Goal: Use online tool/utility: Utilize a website feature to perform a specific function

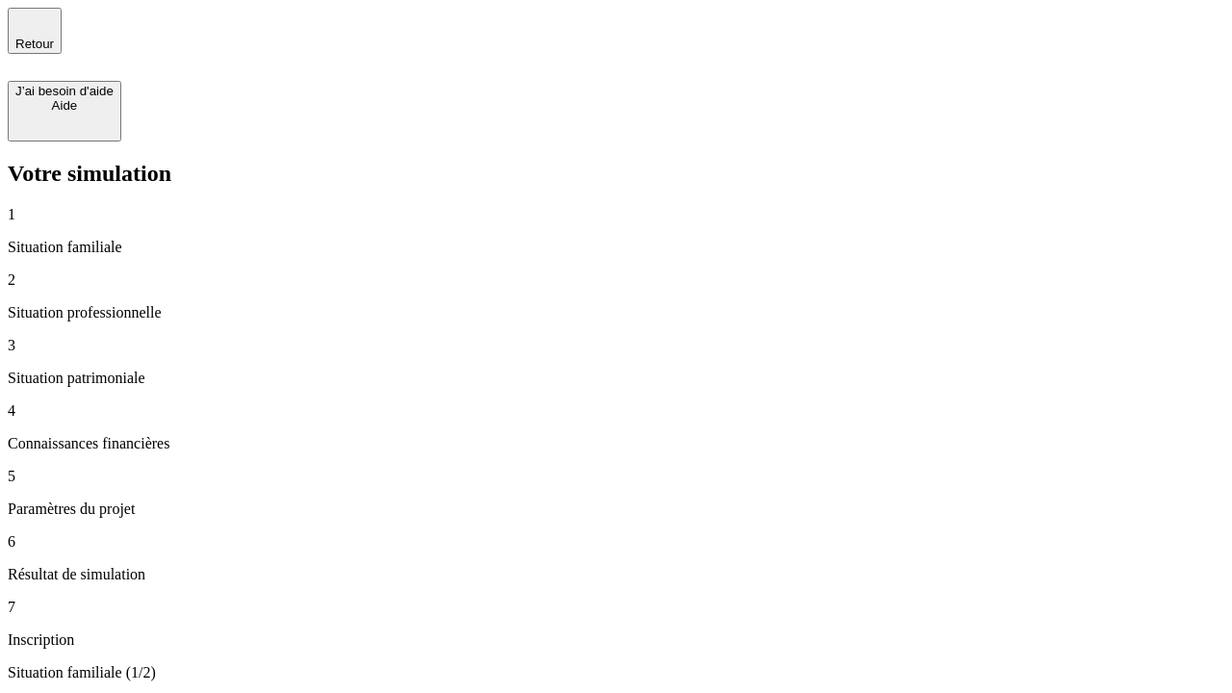
type input "30 000"
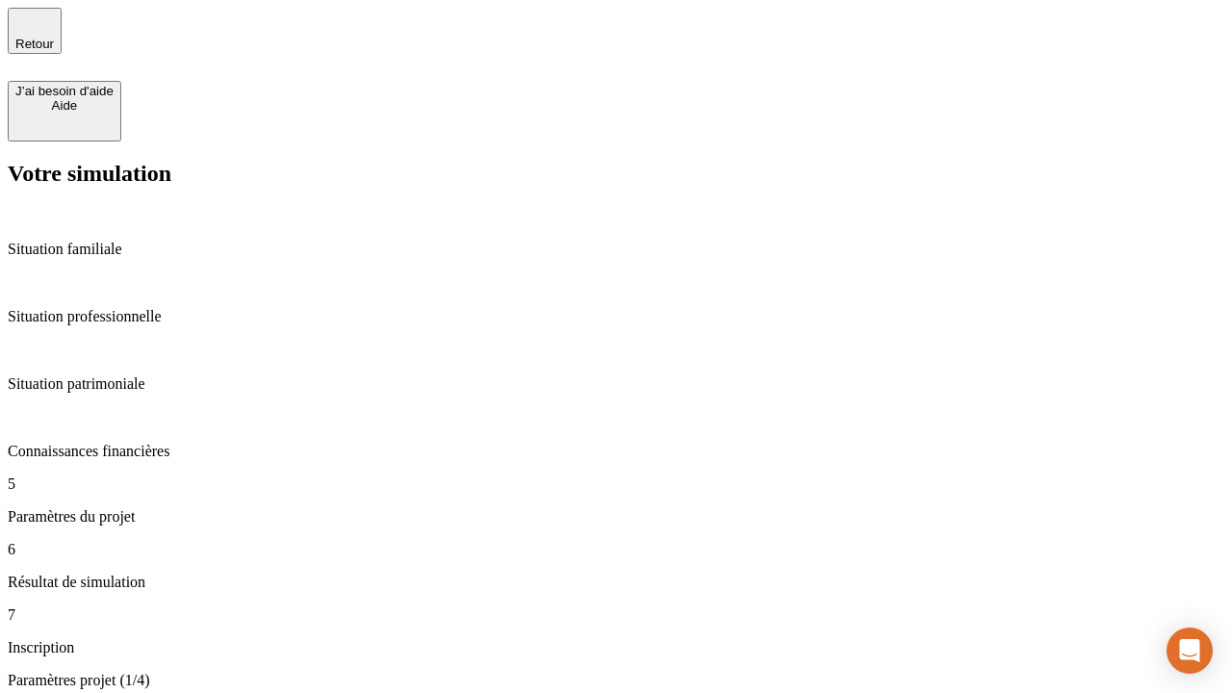
type input "25"
type input "5"
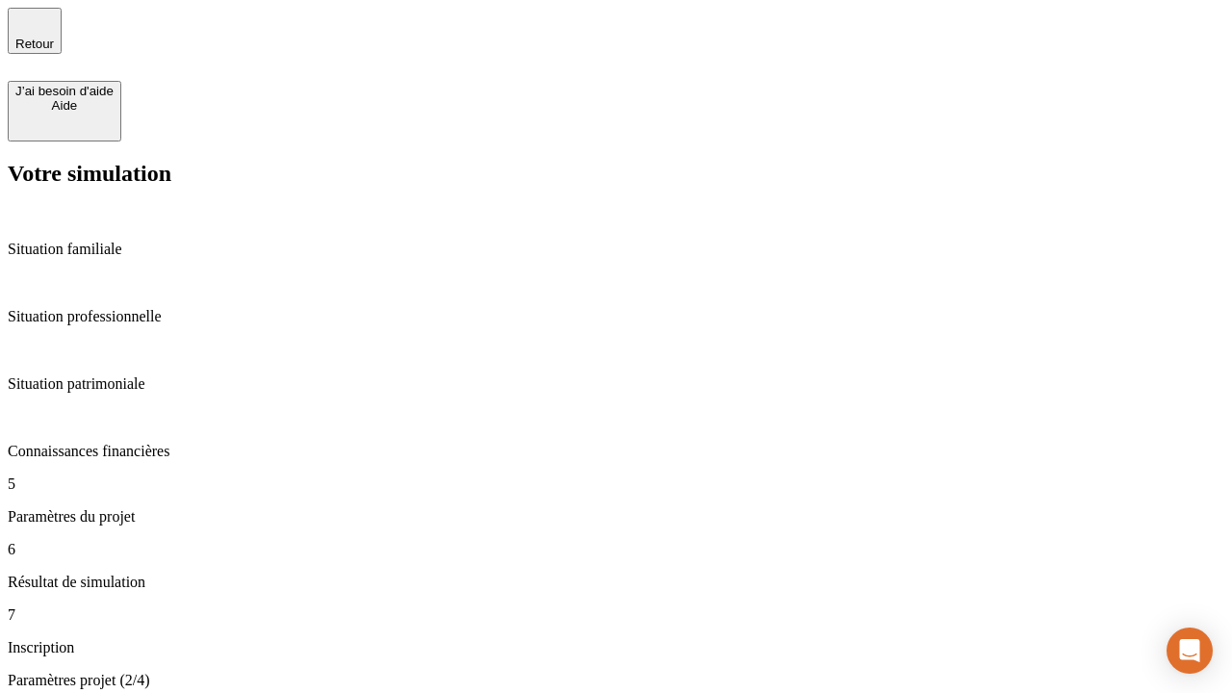
type input "1 000"
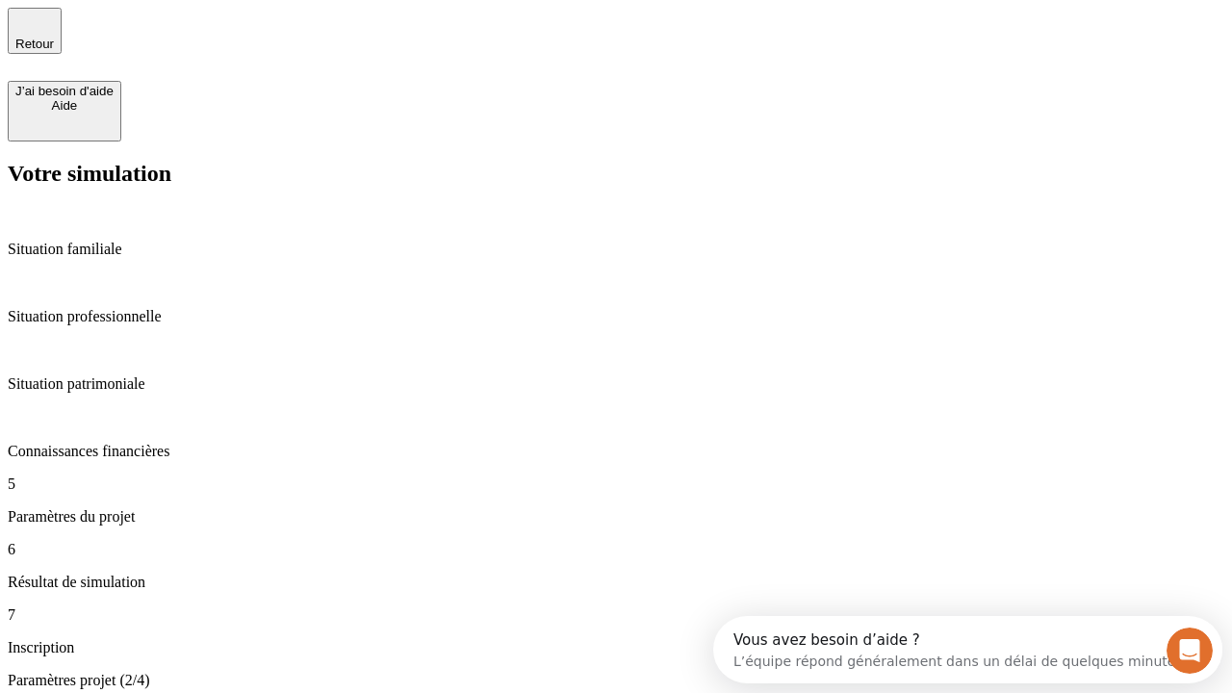
type input "640"
